Goal: Task Accomplishment & Management: Manage account settings

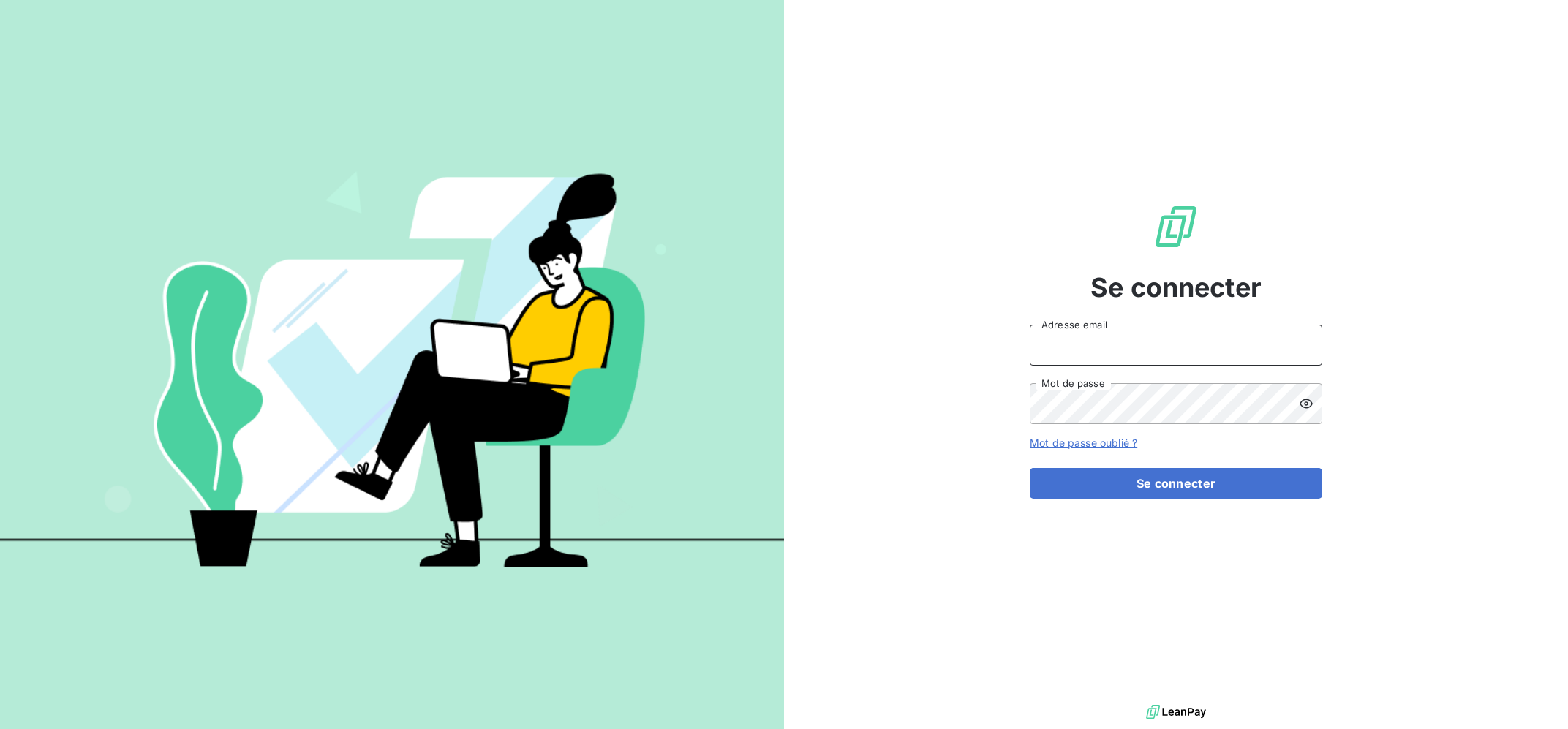
click at [1291, 342] on input "Adresse email" at bounding box center [1175, 345] width 292 height 41
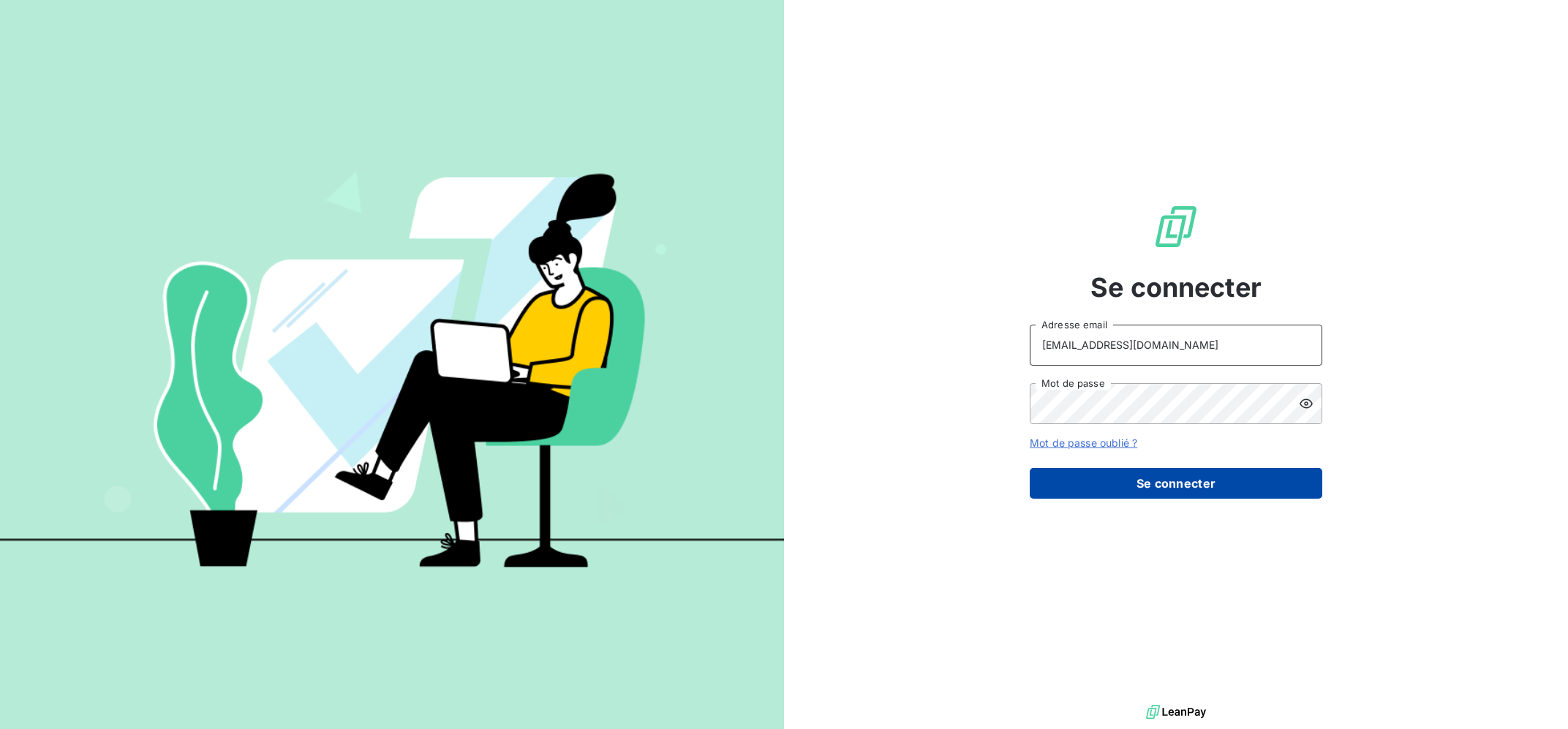
type input "[EMAIL_ADDRESS][DOMAIN_NAME]"
click at [1158, 485] on button "Se connecter" at bounding box center [1175, 483] width 292 height 31
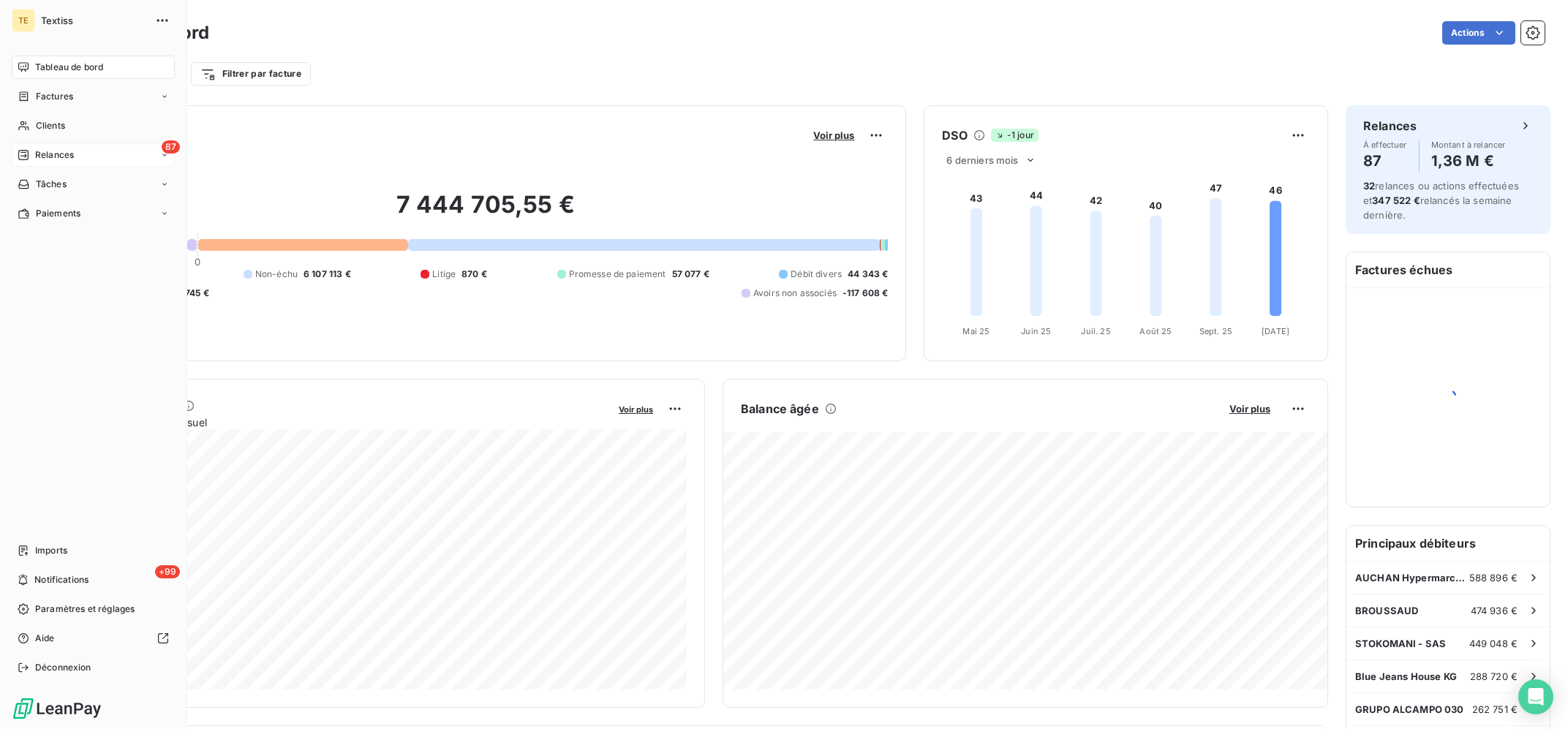
click at [35, 159] on div "Relances" at bounding box center [45, 155] width 56 height 13
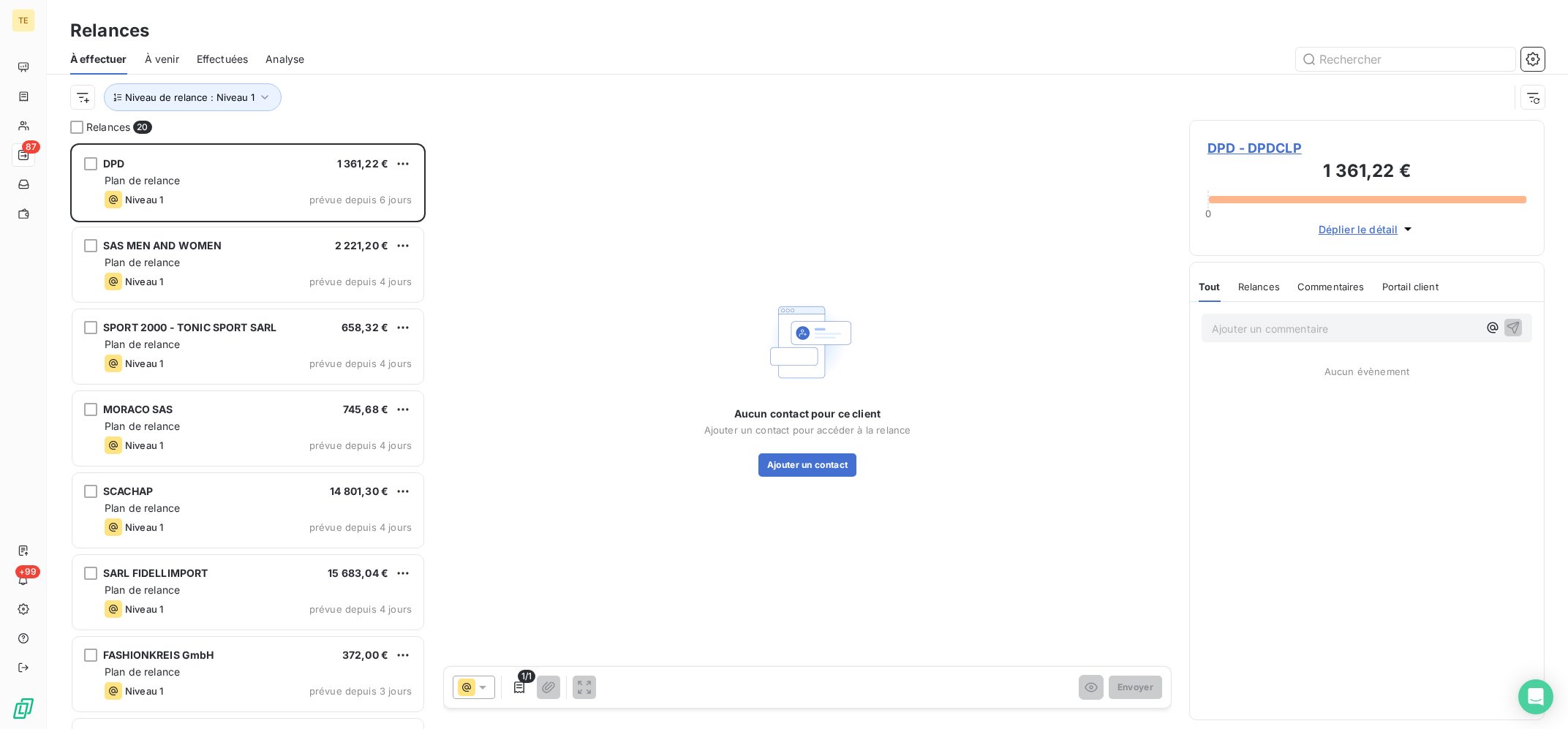
scroll to position [585, 354]
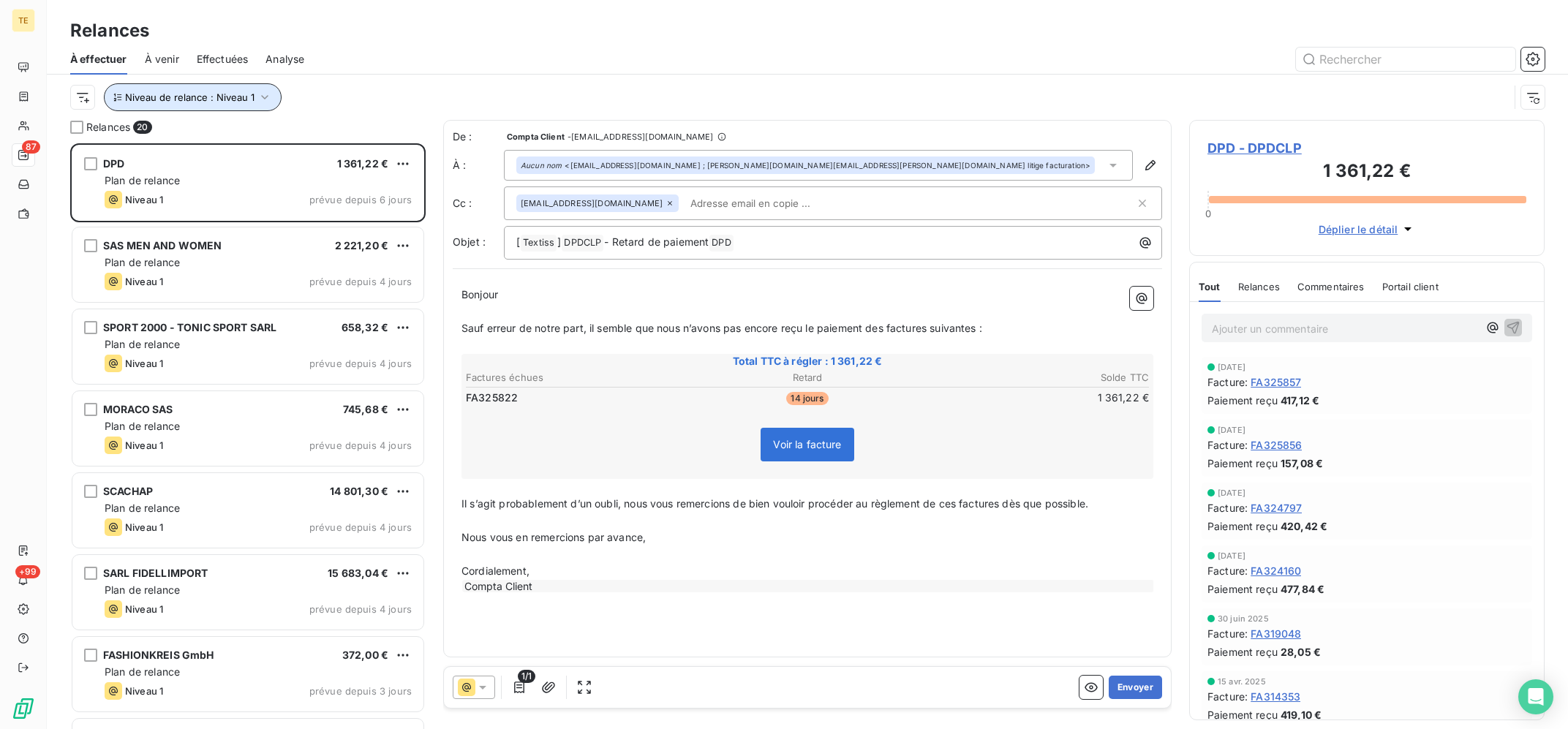
click at [207, 90] on button "Niveau de relance : Niveau 1" at bounding box center [193, 97] width 178 height 28
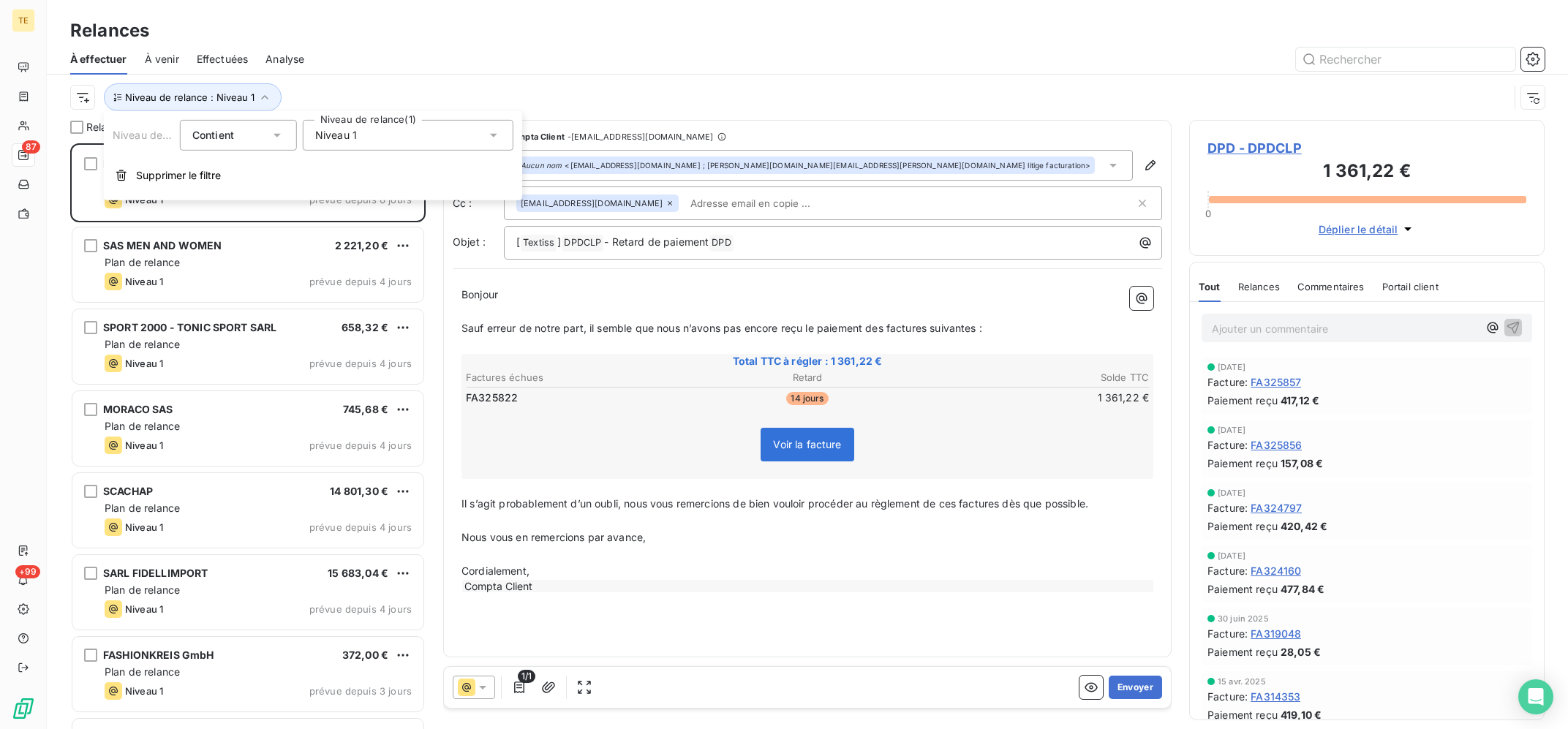
click at [531, 57] on div at bounding box center [933, 59] width 1223 height 23
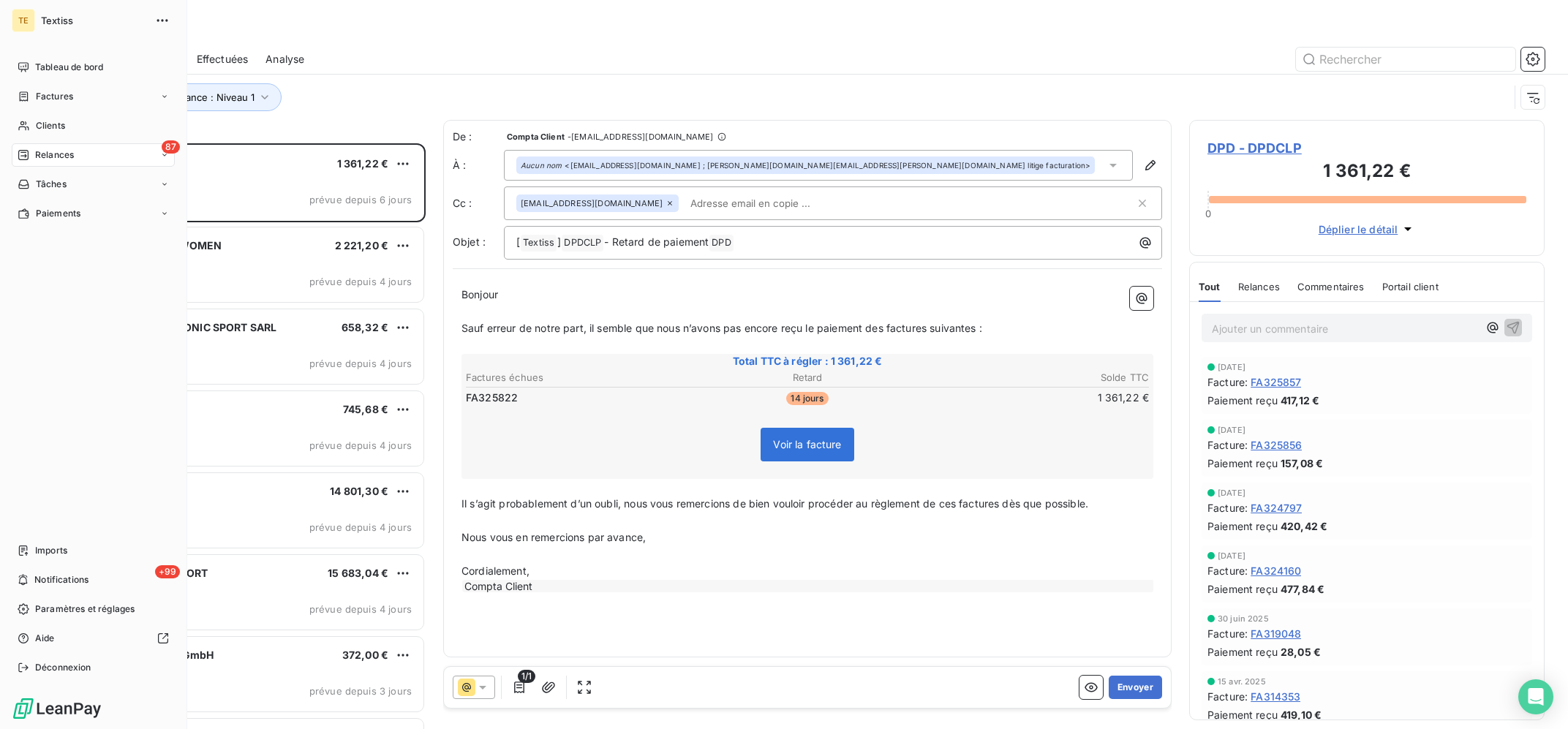
click at [41, 127] on span "Clients" at bounding box center [51, 126] width 29 height 13
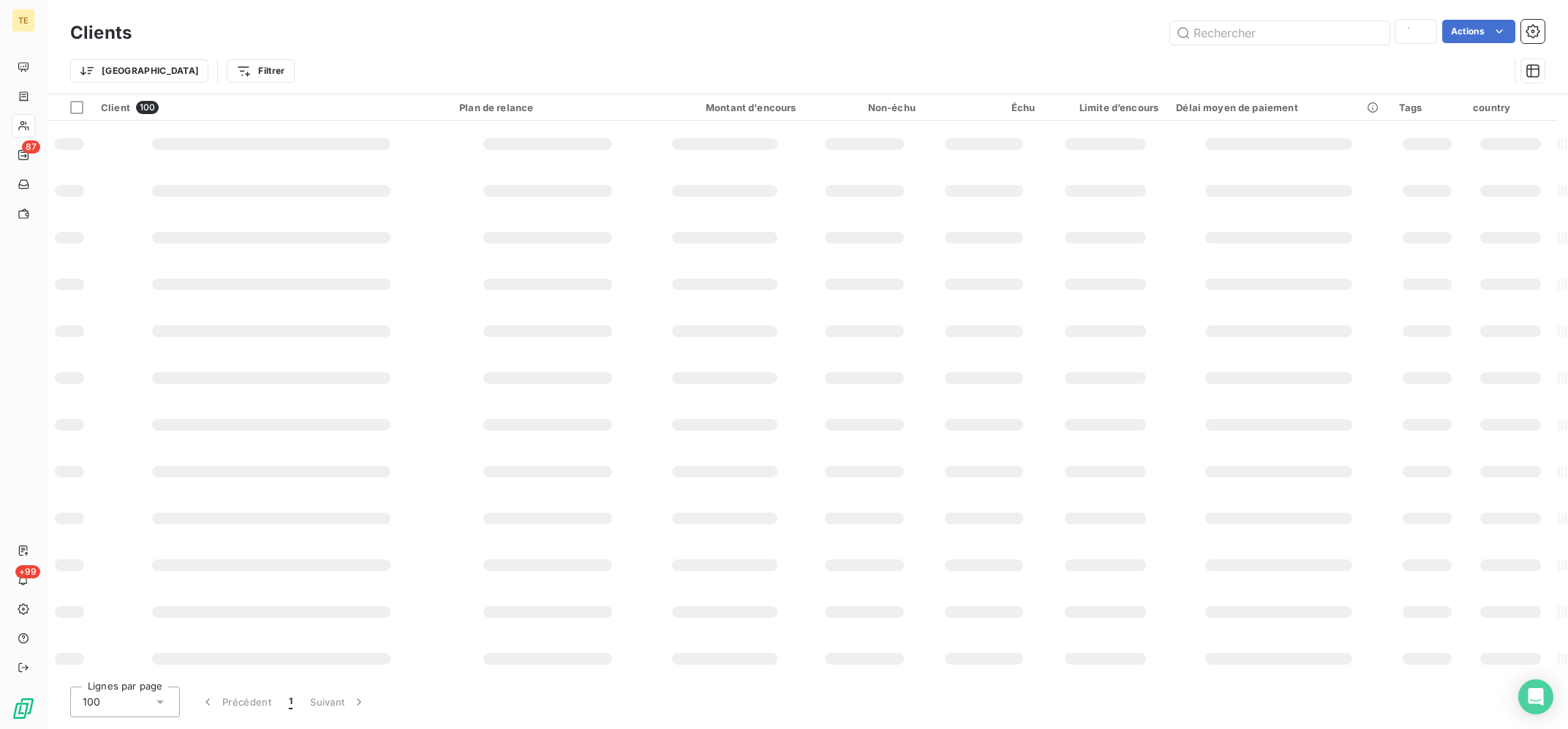
type input "CLOTHINGSTORE"
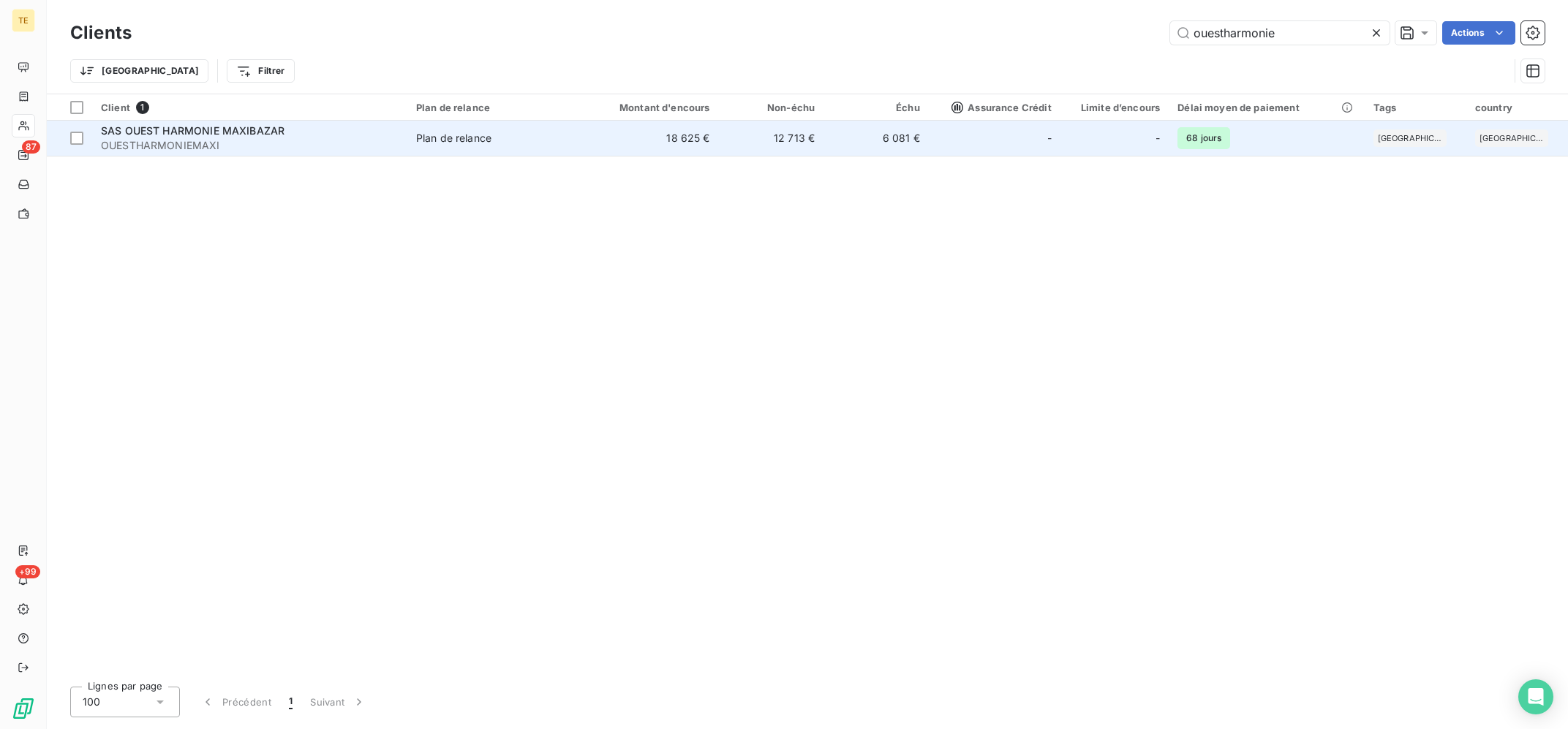
type input "ouestharmonie"
click at [697, 153] on td "18 625 €" at bounding box center [648, 138] width 141 height 35
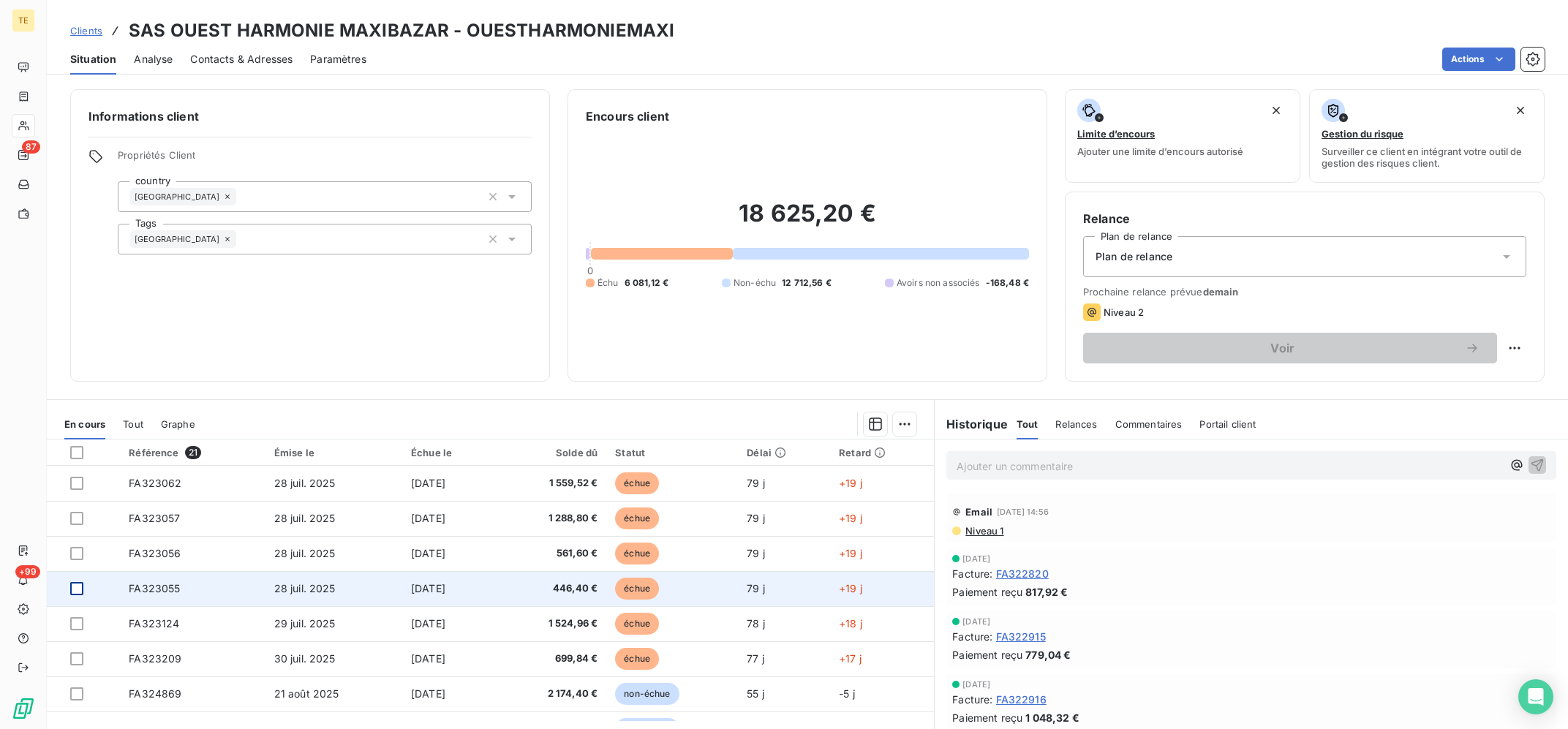
click at [75, 592] on div at bounding box center [77, 588] width 13 height 13
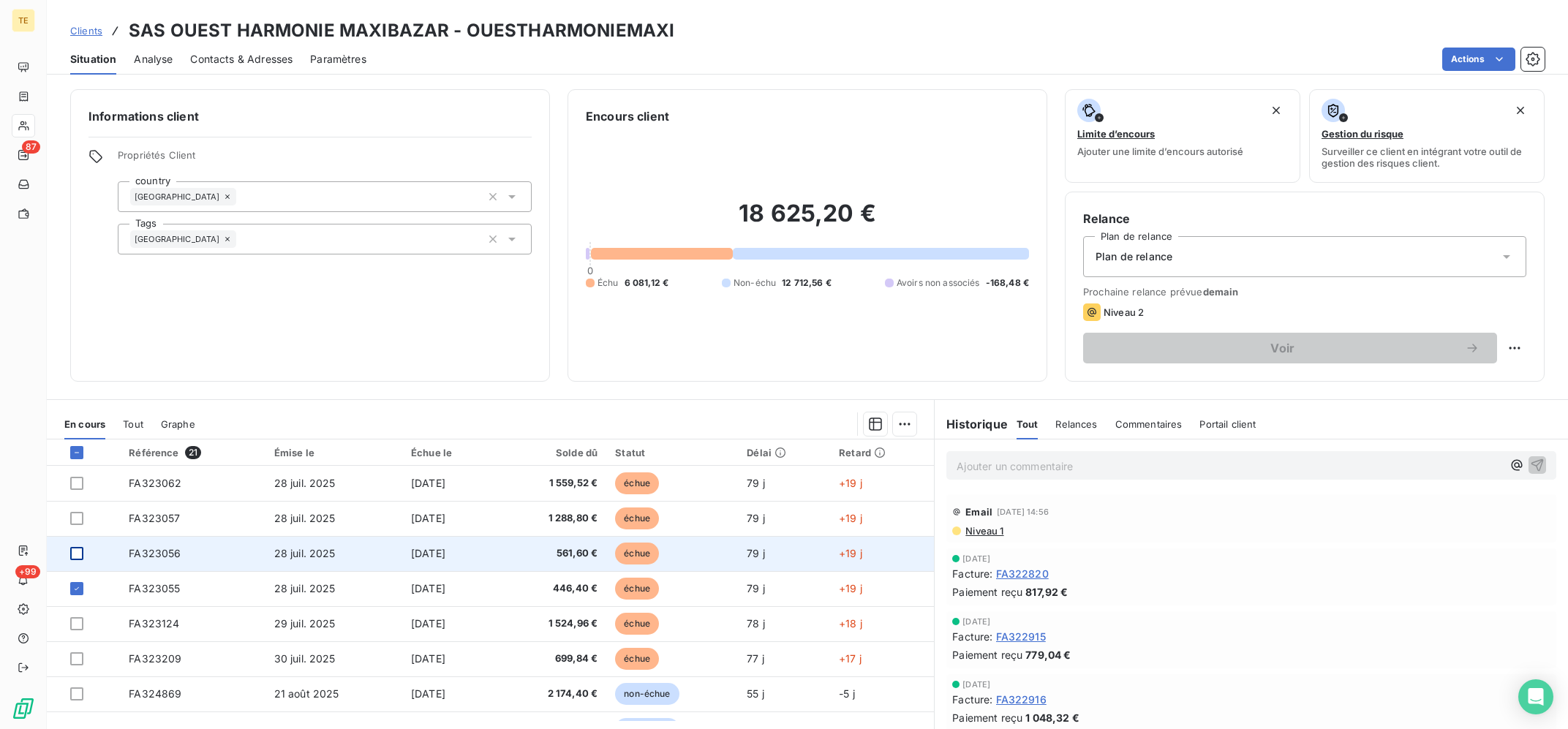
click at [75, 554] on div at bounding box center [77, 553] width 13 height 13
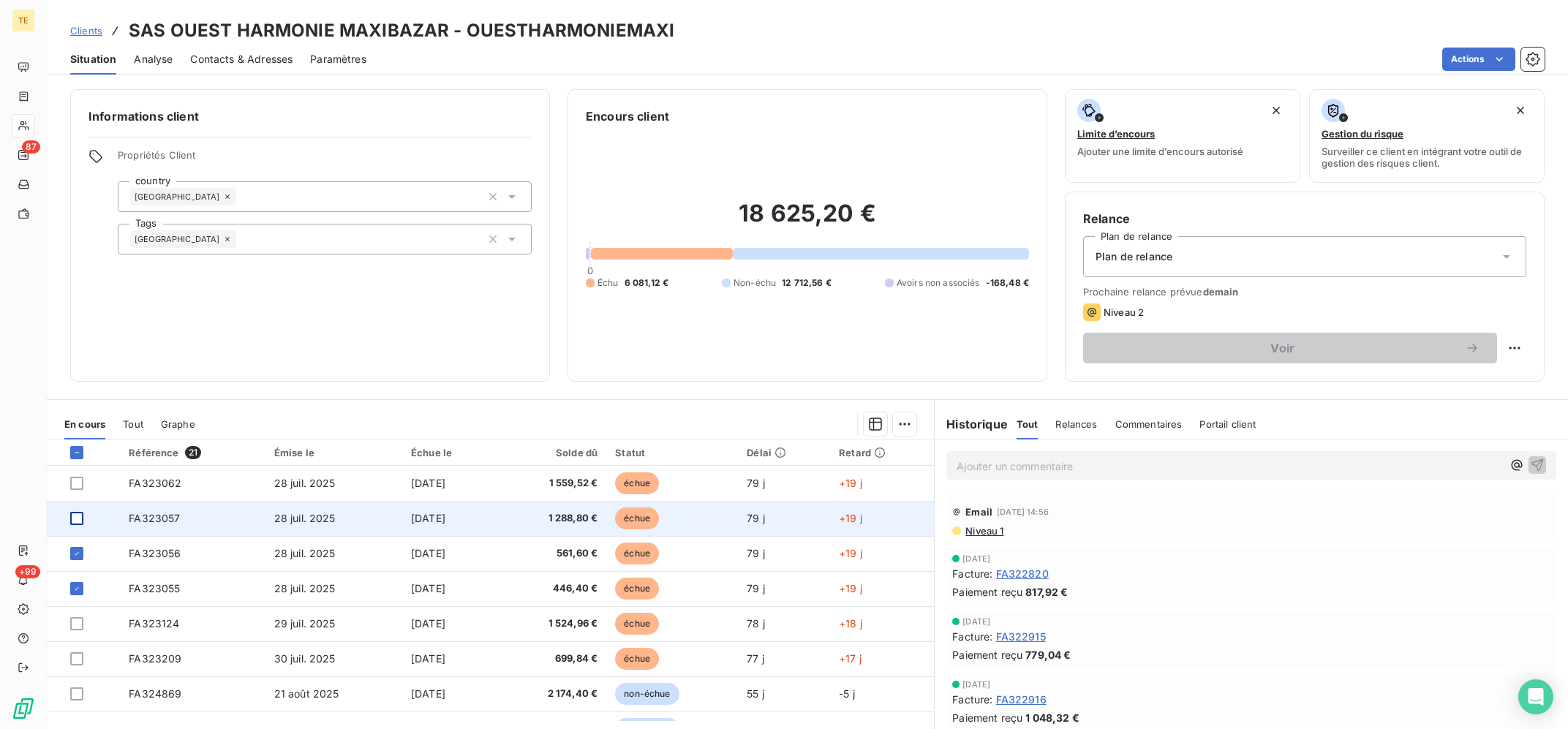
click at [77, 520] on div at bounding box center [77, 518] width 13 height 13
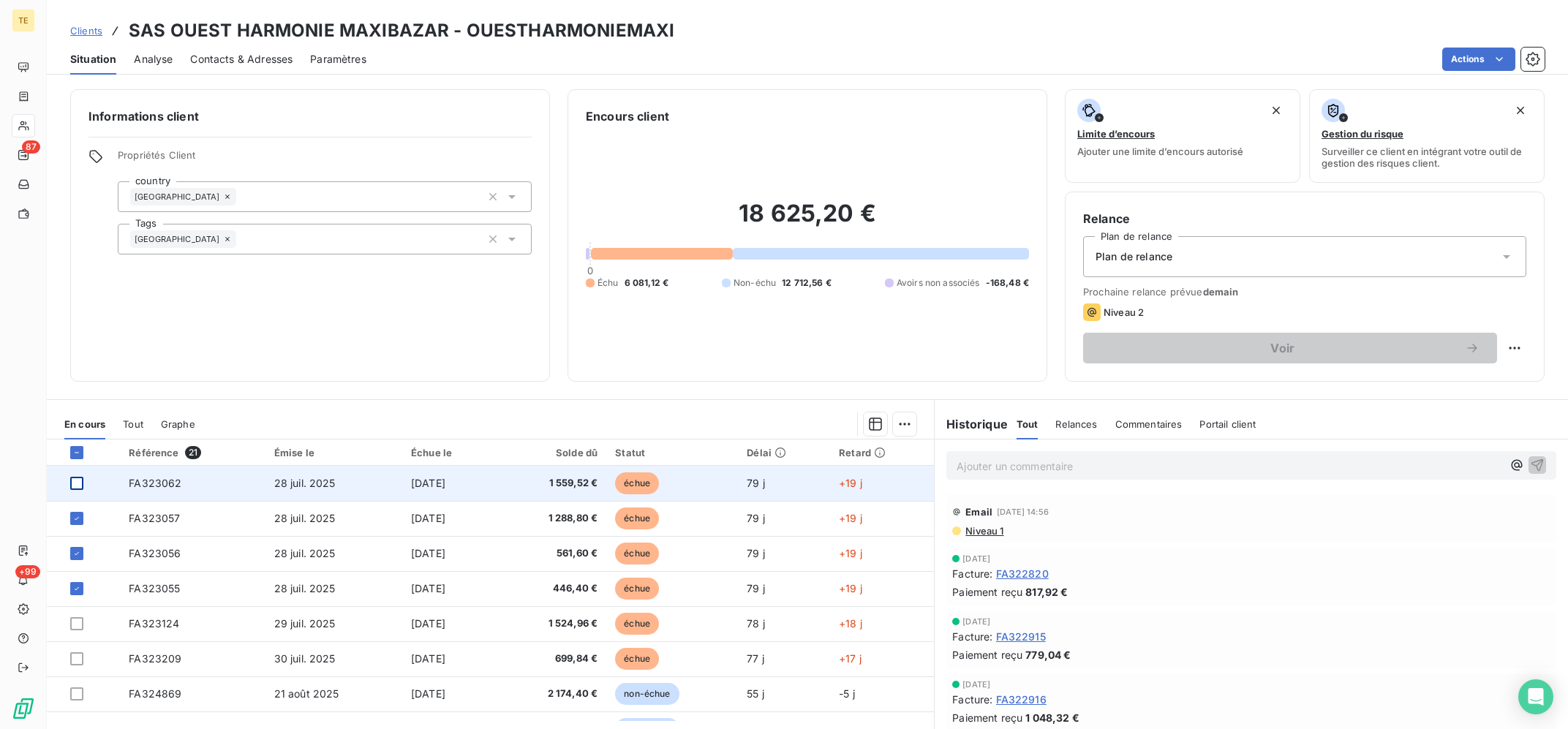
click at [78, 484] on div at bounding box center [77, 483] width 13 height 13
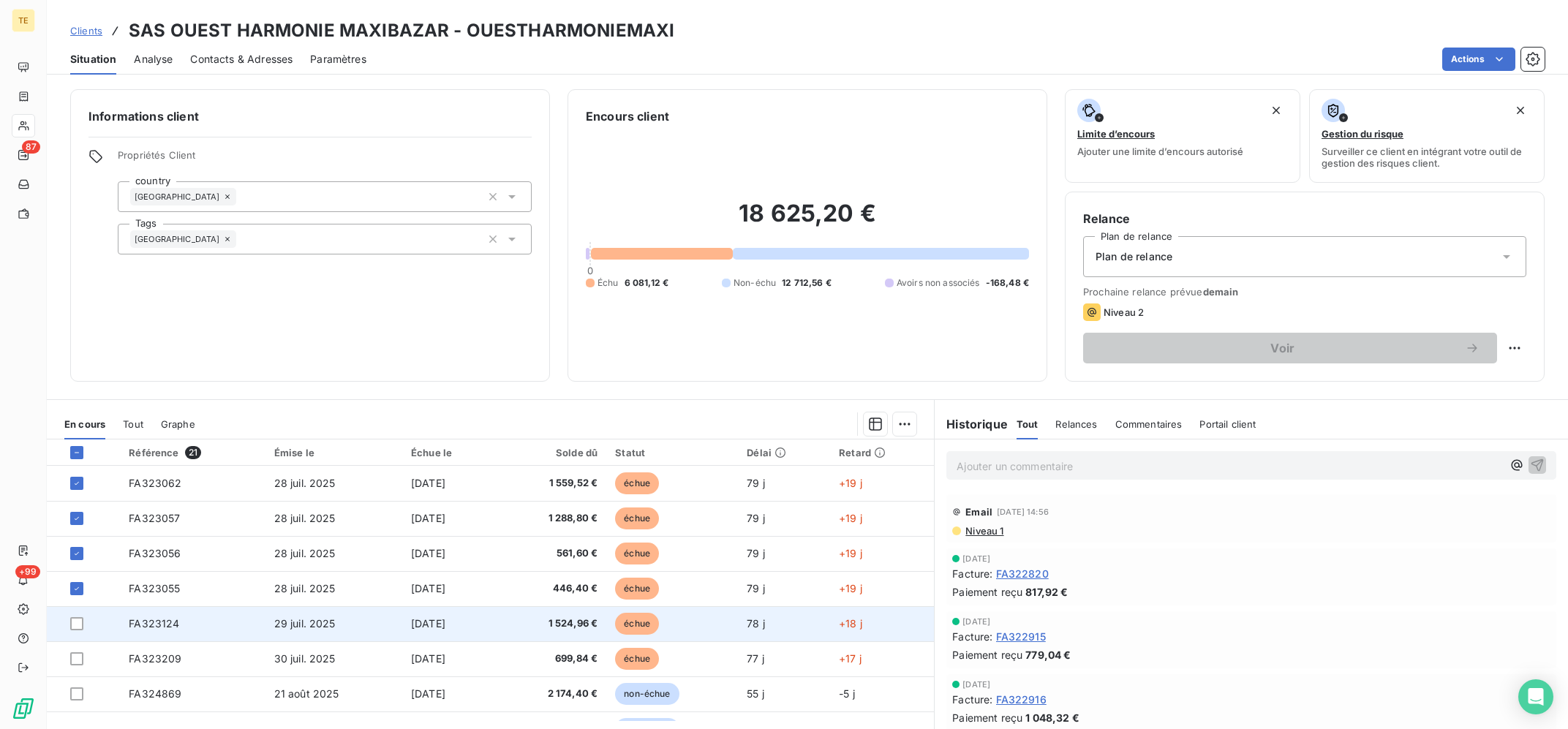
click at [75, 634] on td at bounding box center [83, 624] width 73 height 35
click at [78, 622] on div at bounding box center [77, 624] width 13 height 13
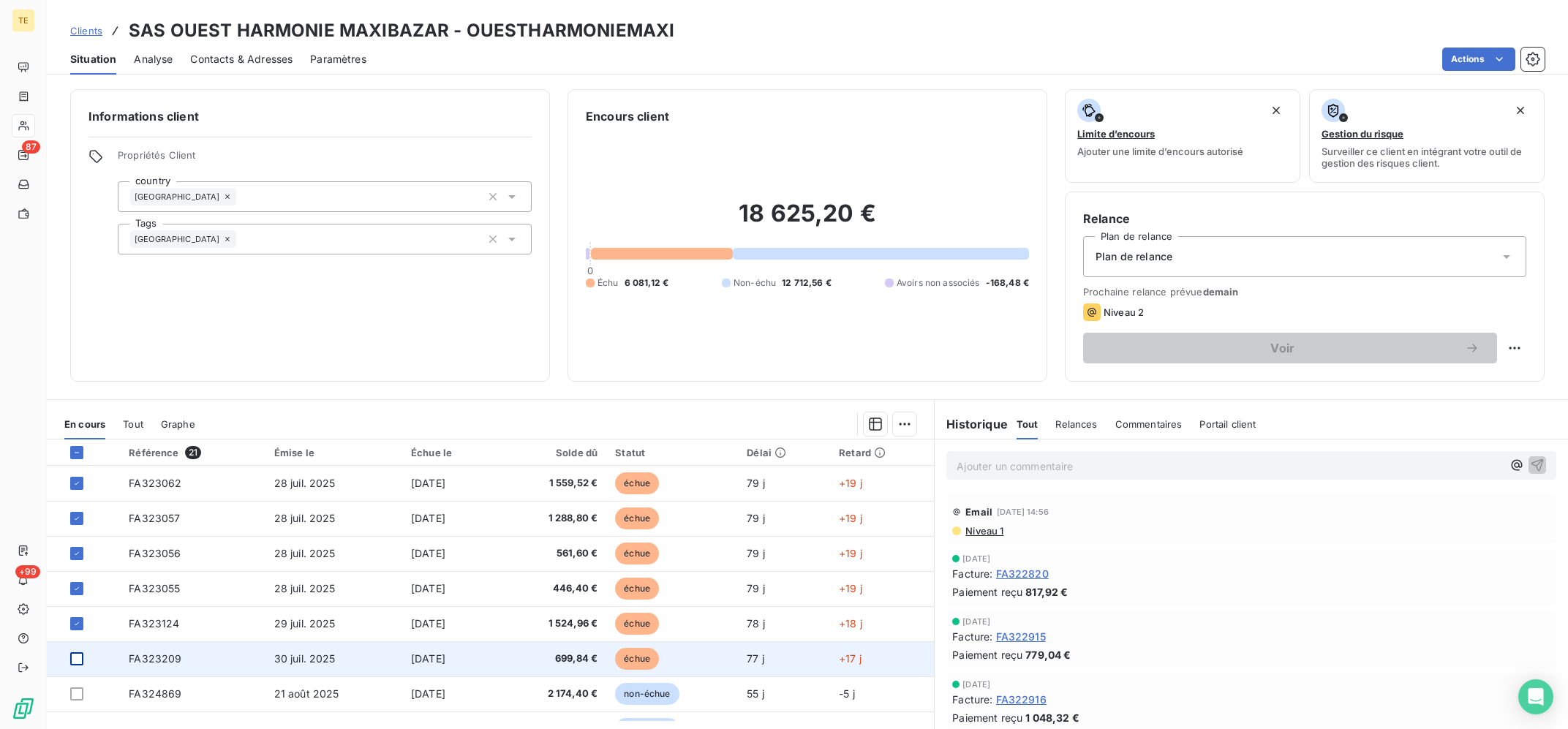
click at [75, 662] on div at bounding box center [77, 659] width 13 height 13
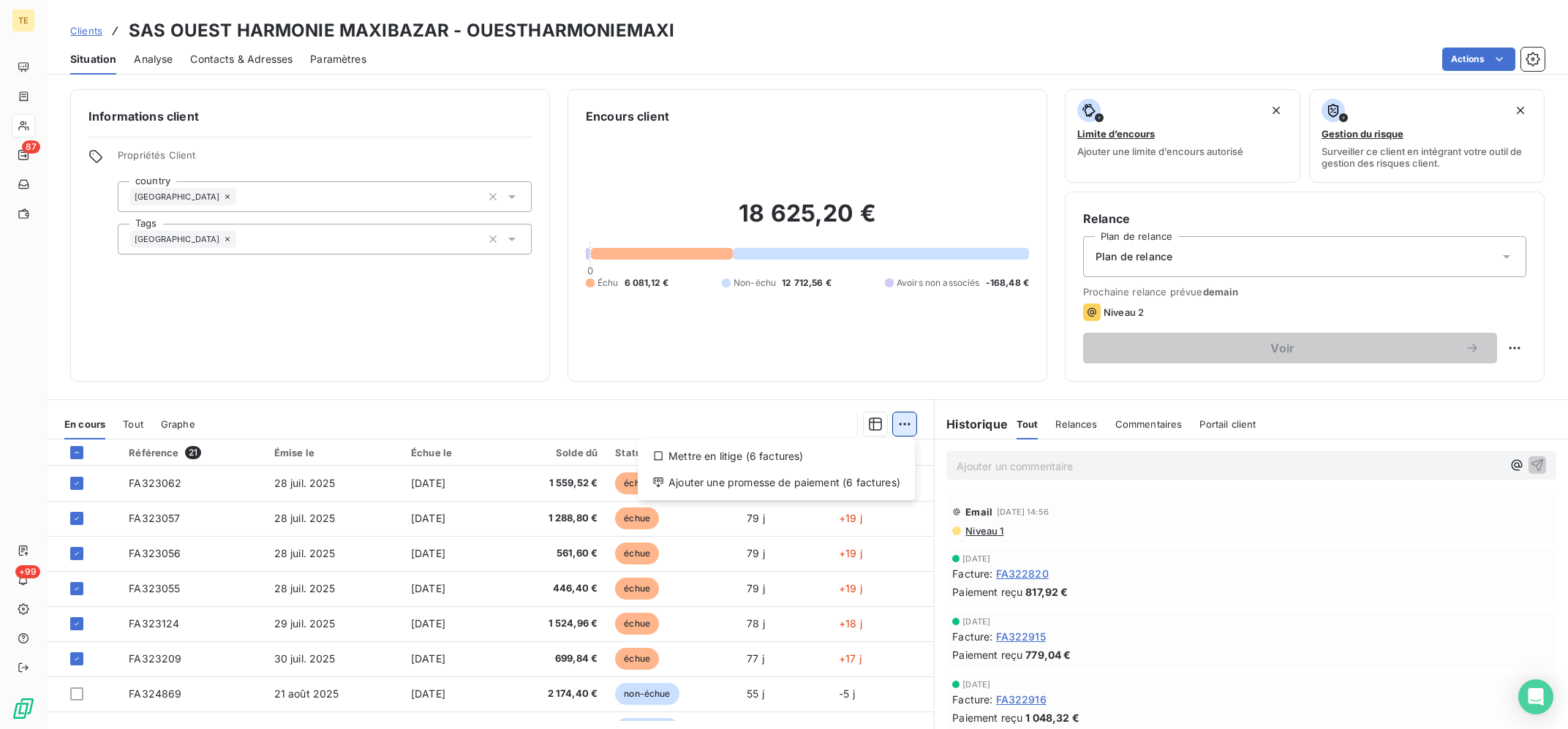
click at [904, 418] on html "TE 87 +99 Clients SAS OUEST HARMONIE MAXIBAZAR - OUESTHARMONIEMAXI Situation An…" at bounding box center [784, 364] width 1568 height 729
click at [764, 476] on div "Ajouter une promesse de paiement (6 factures)" at bounding box center [776, 482] width 266 height 23
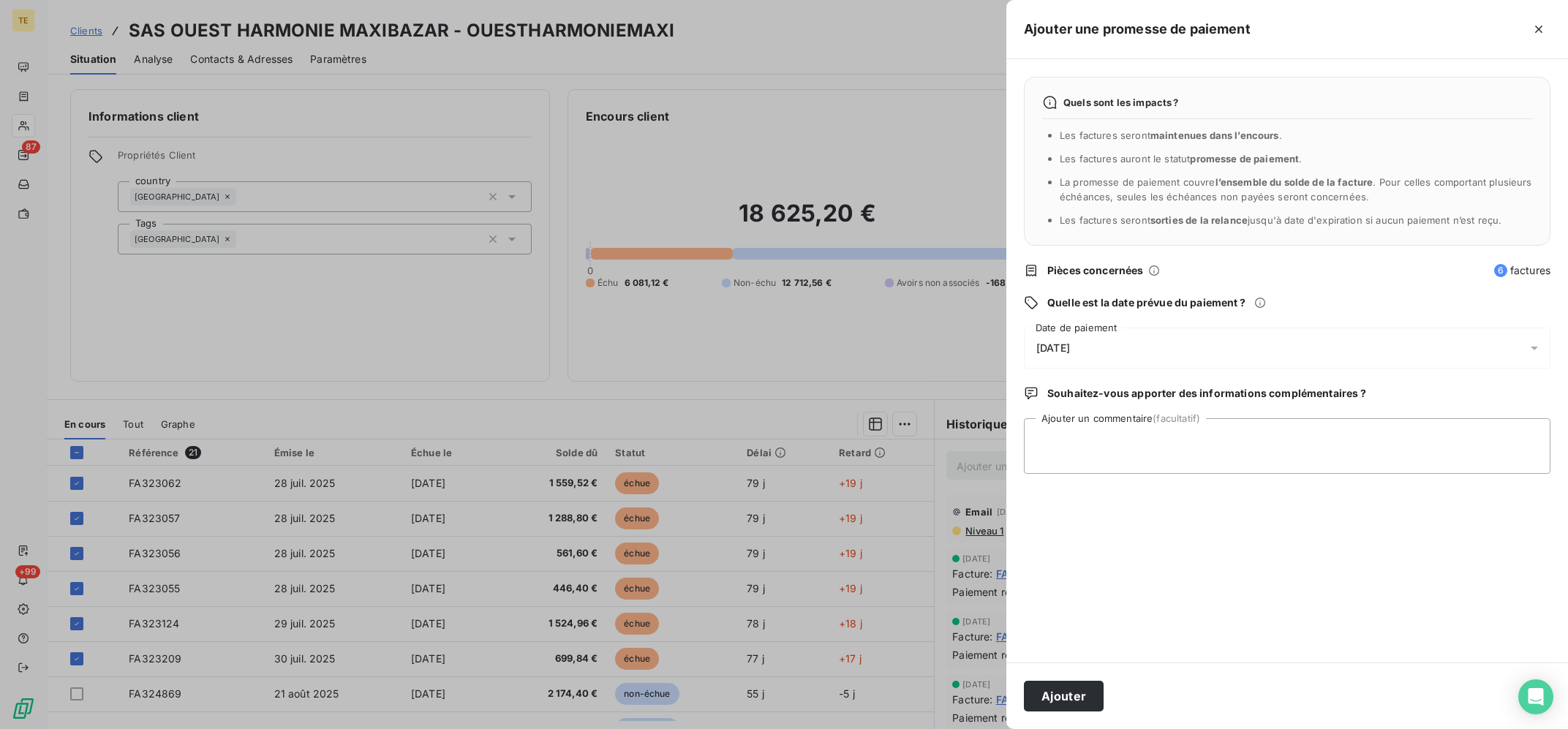
click at [1218, 340] on div "[DATE]" at bounding box center [1287, 348] width 527 height 41
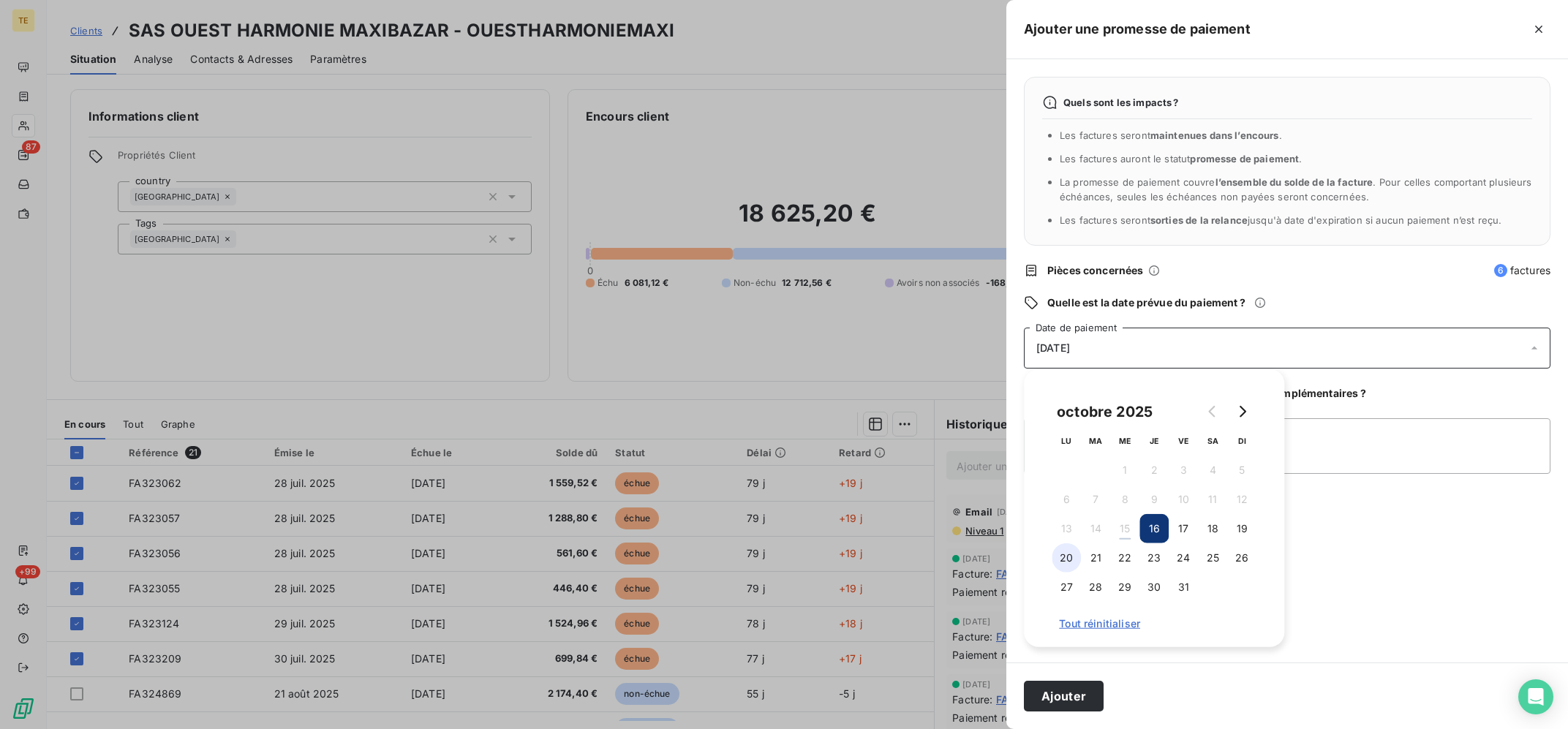
click at [1069, 557] on button "20" at bounding box center [1066, 558] width 29 height 29
click at [1089, 559] on button "21" at bounding box center [1096, 558] width 29 height 29
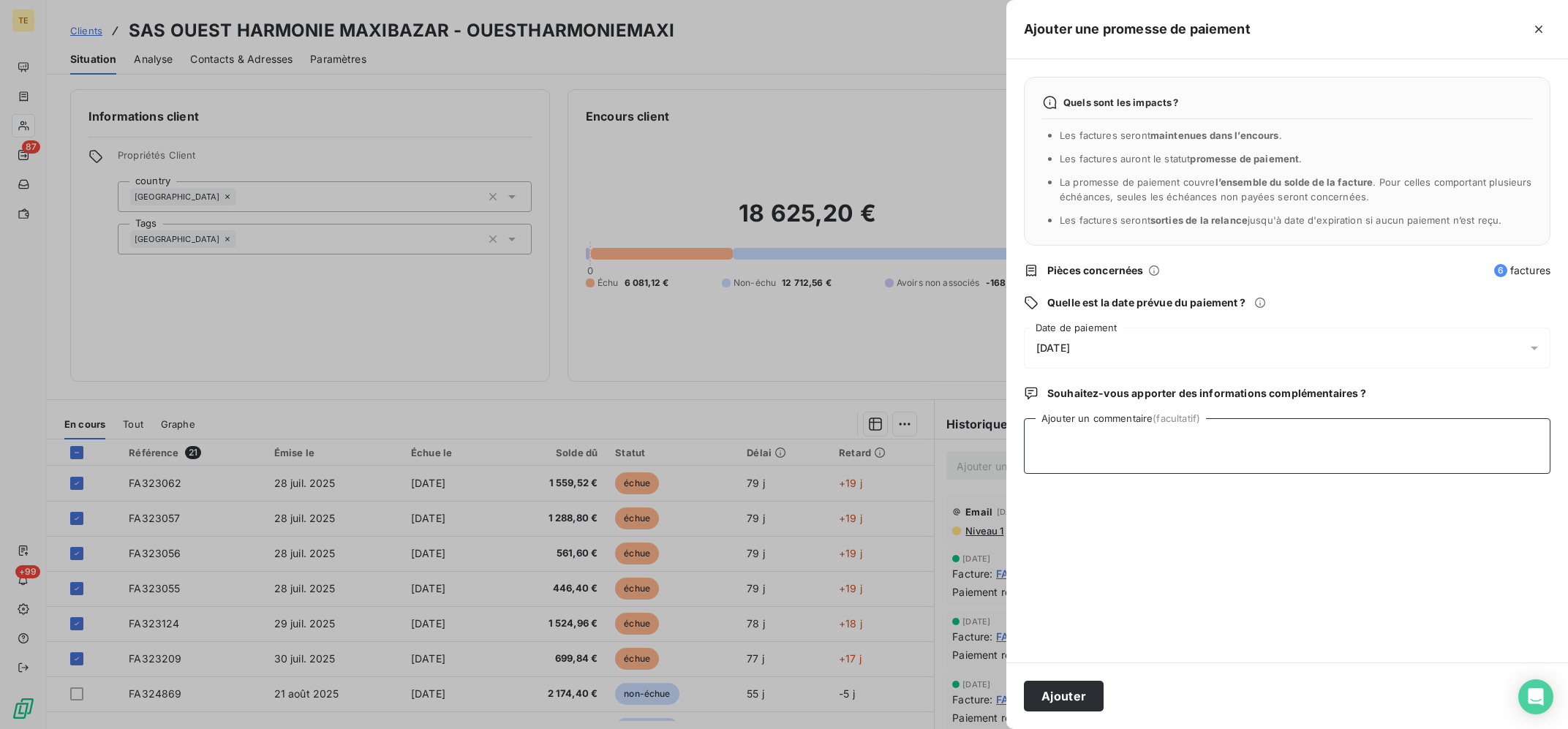
click at [1386, 444] on textarea "Ajouter un commentaire (facultatif)" at bounding box center [1287, 446] width 527 height 56
type textarea "15/10 : Avis de virement reçu ce jour"
click at [1067, 685] on button "Ajouter" at bounding box center [1063, 696] width 80 height 31
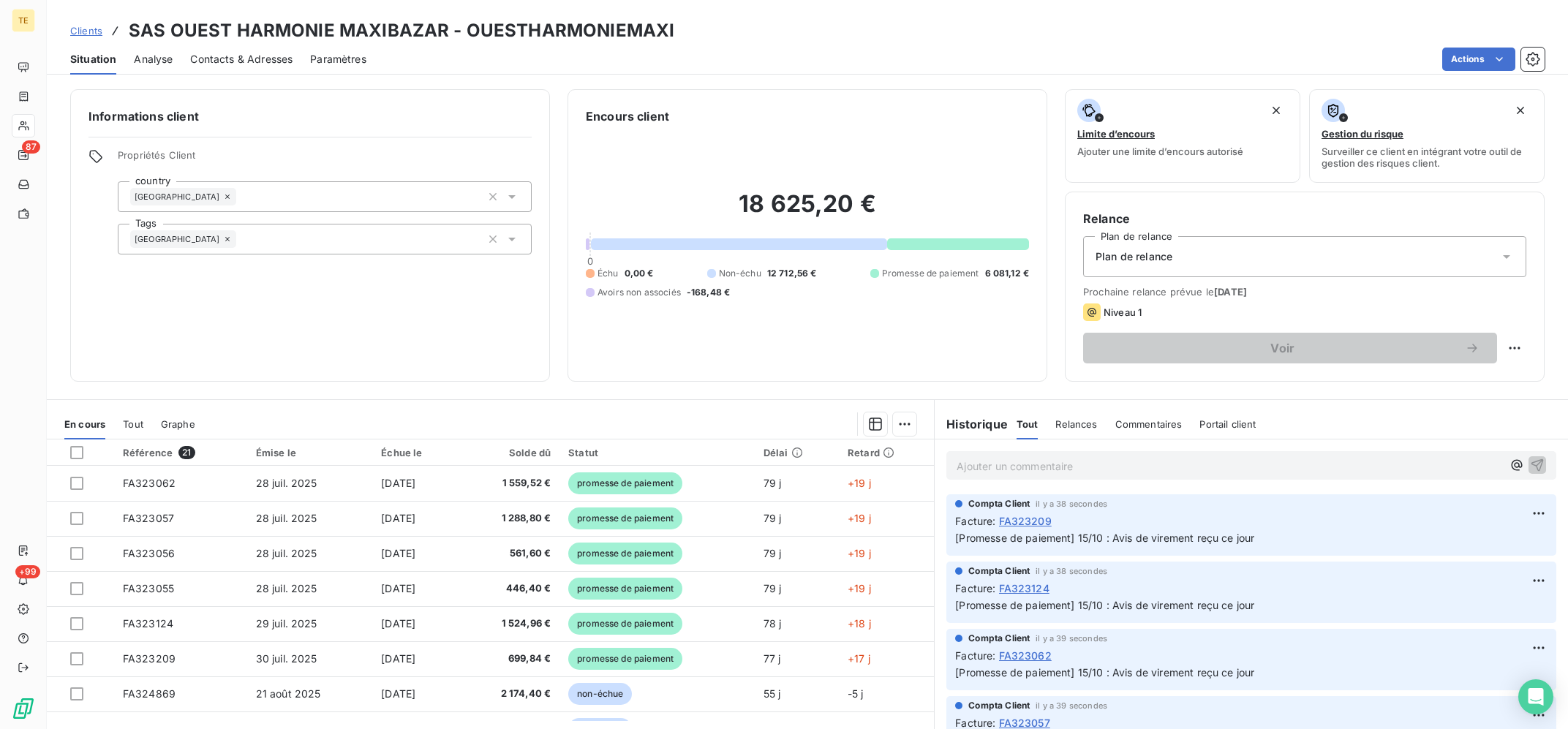
click at [687, 364] on div "Encours client 18 625,20 € 0 Échu 0,00 € Non-échu 12 712,56 € Promesse de paiem…" at bounding box center [807, 235] width 480 height 292
click at [817, 309] on div "18 625,20 € 0 Échu 0,00 € Non-échu 12 712,56 € Promesse de paiement 6 081,12 € …" at bounding box center [807, 244] width 443 height 239
